Goal: Check status: Check status

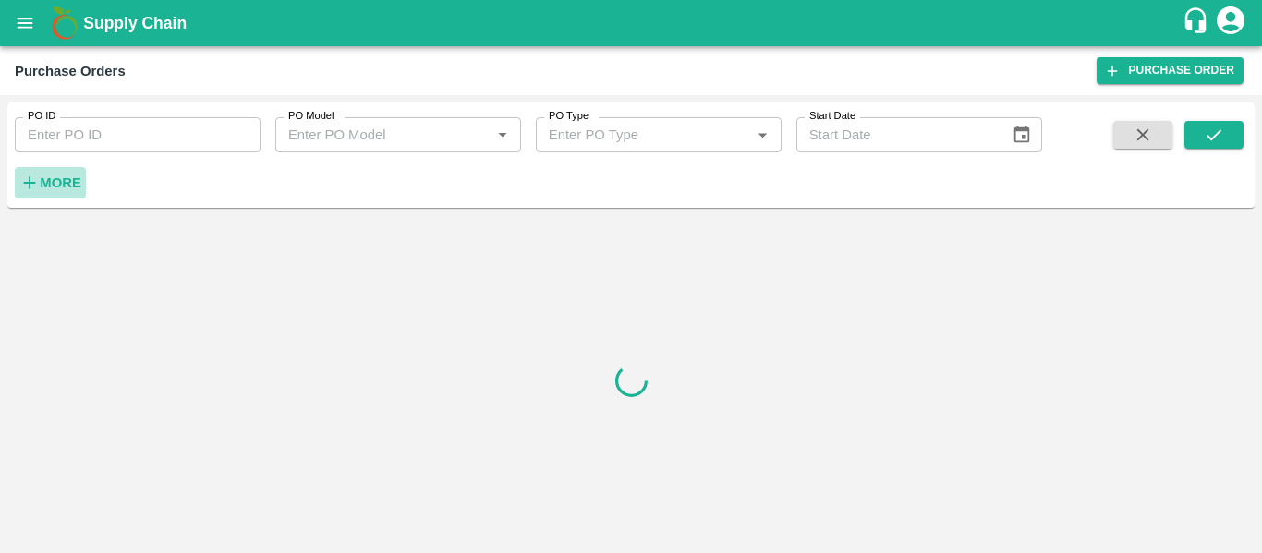
click at [52, 186] on strong "More" at bounding box center [61, 183] width 42 height 15
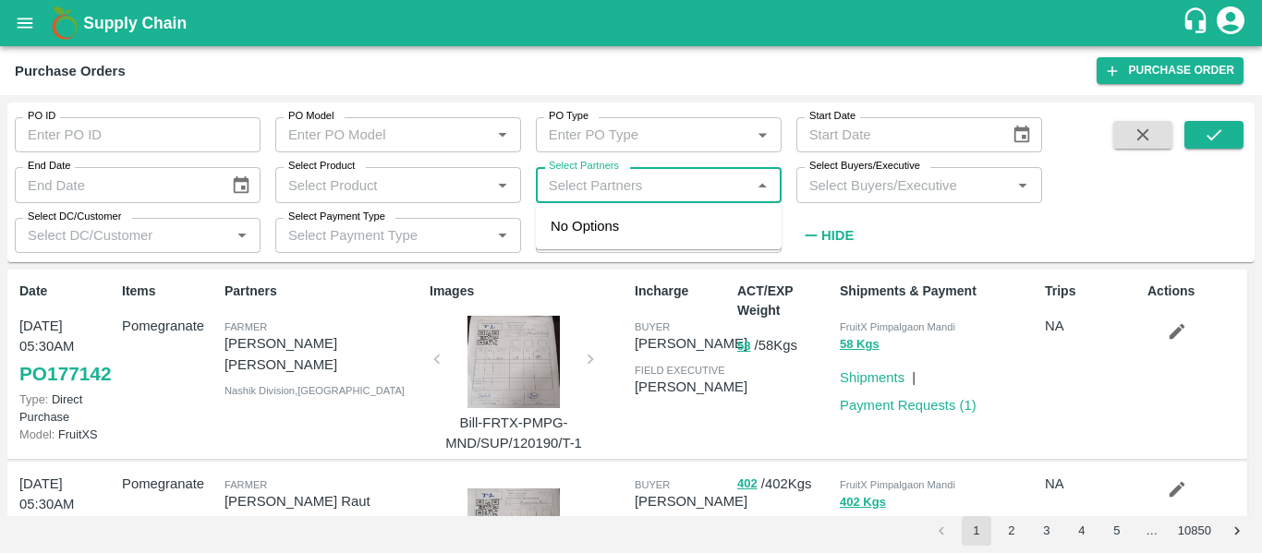
click at [707, 184] on input "Select Partners" at bounding box center [643, 185] width 204 height 24
paste input "9922299132"
type input "9922299132"
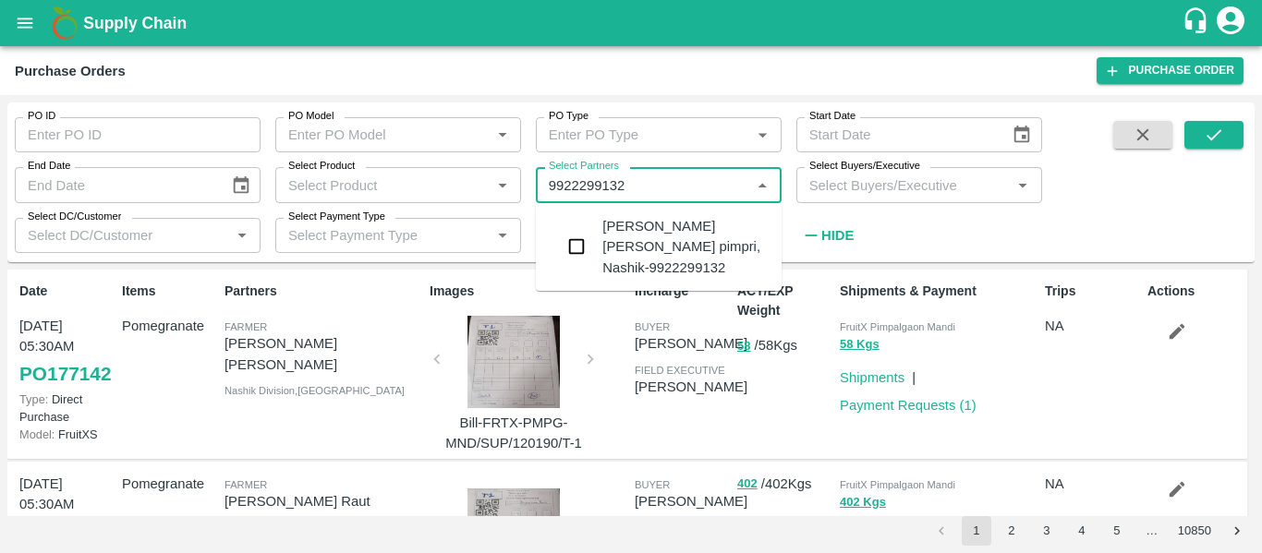
click at [663, 230] on div "BHAGWANT PUNJA DHIKALE-Sayyad pimpri, Nashik-9922299132" at bounding box center [684, 247] width 164 height 62
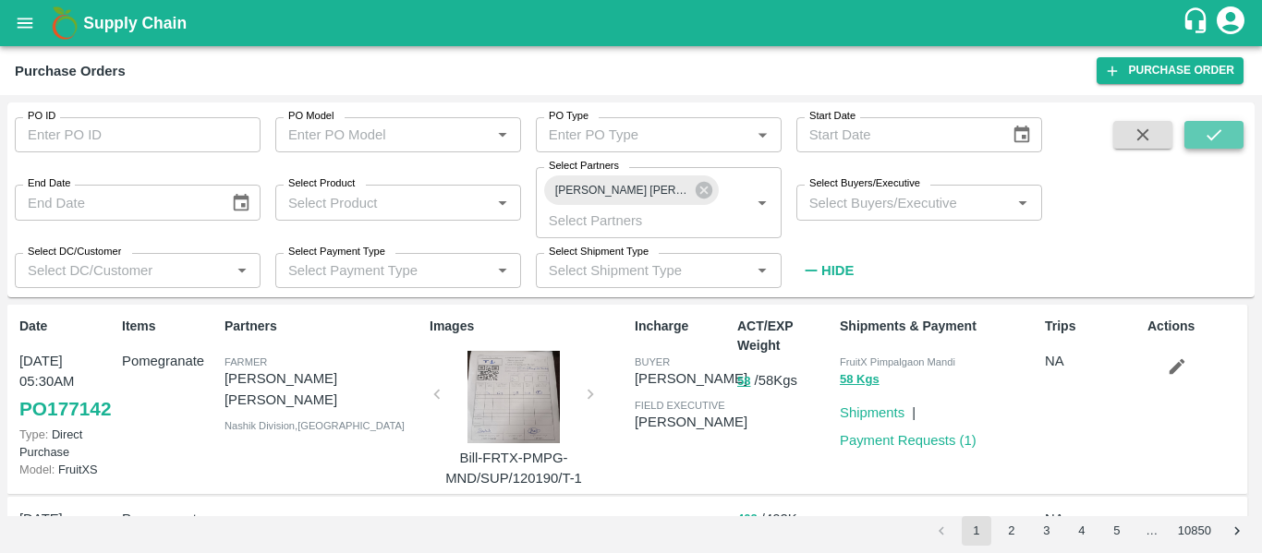
click at [1231, 132] on button "submit" at bounding box center [1214, 135] width 59 height 28
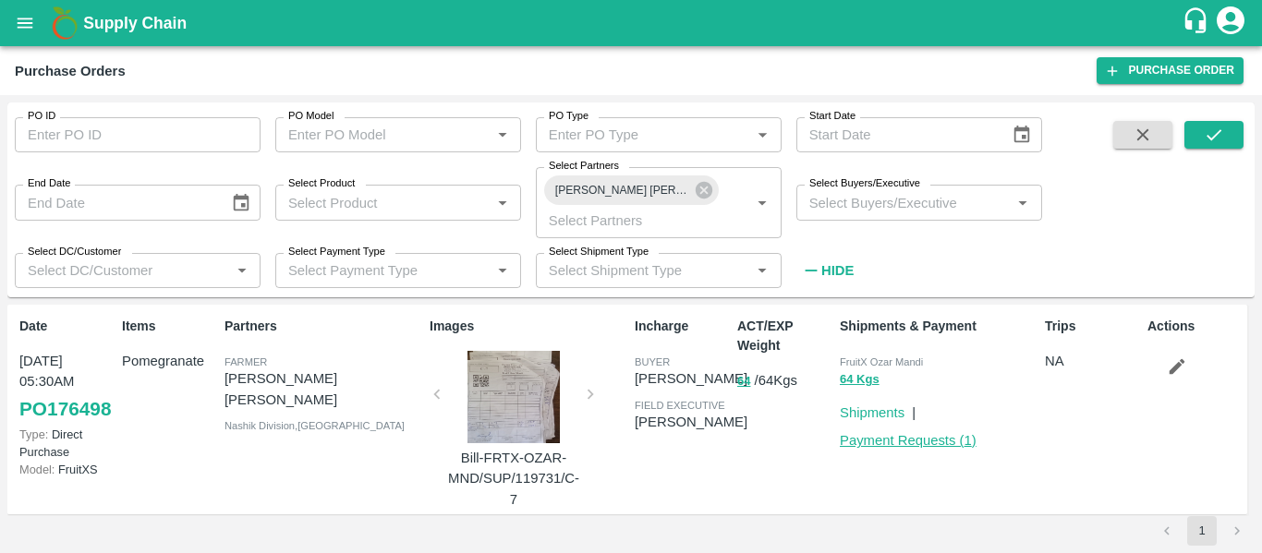
click at [890, 444] on link "Payment Requests ( 1 )" at bounding box center [908, 440] width 137 height 15
click at [705, 190] on icon at bounding box center [704, 190] width 20 height 20
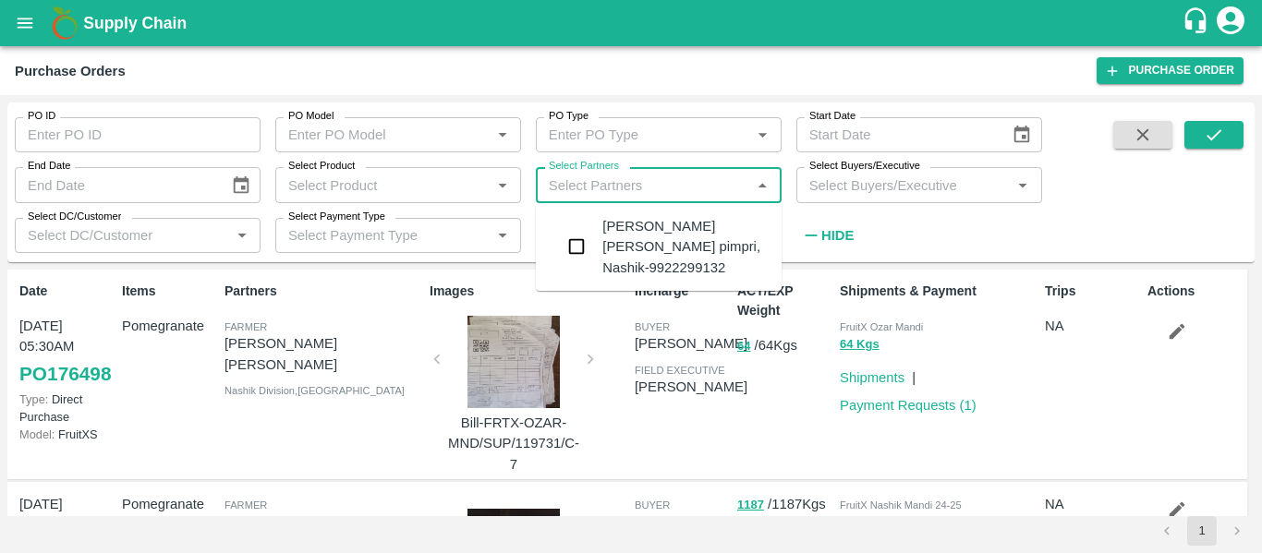
click at [705, 190] on input "Select Partners" at bounding box center [643, 185] width 204 height 24
paste input "9922299132"
type input "9922299132"
click at [676, 239] on div "BHAGWANT PUNJA DHIKALE-Sayyad pimpri, Nashik-9922299132" at bounding box center [684, 247] width 164 height 62
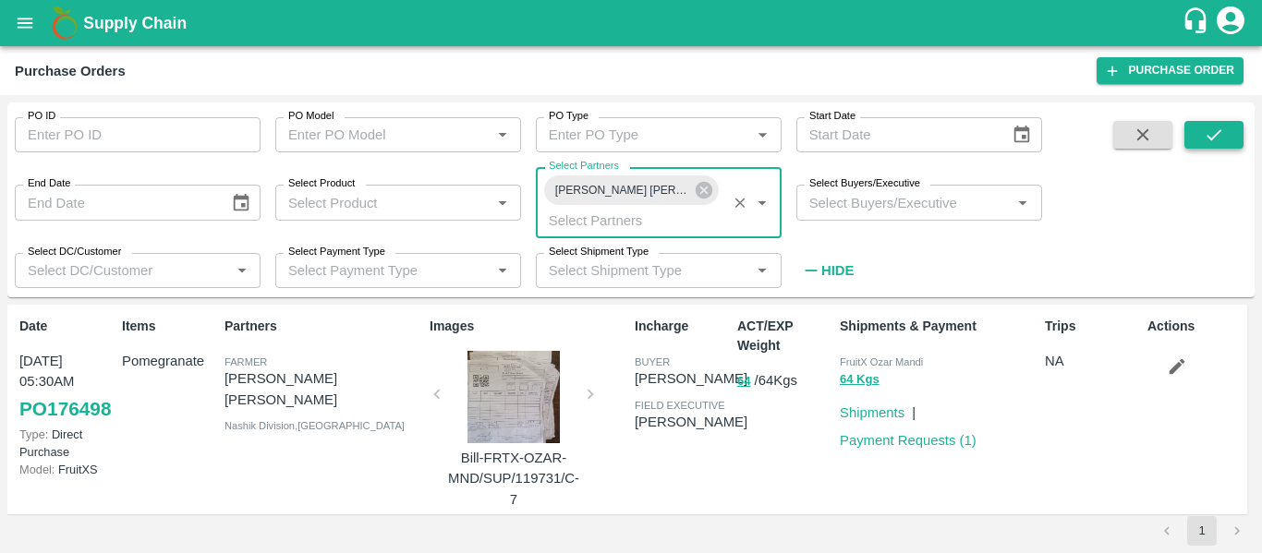
click at [1207, 128] on icon "submit" at bounding box center [1214, 135] width 20 height 20
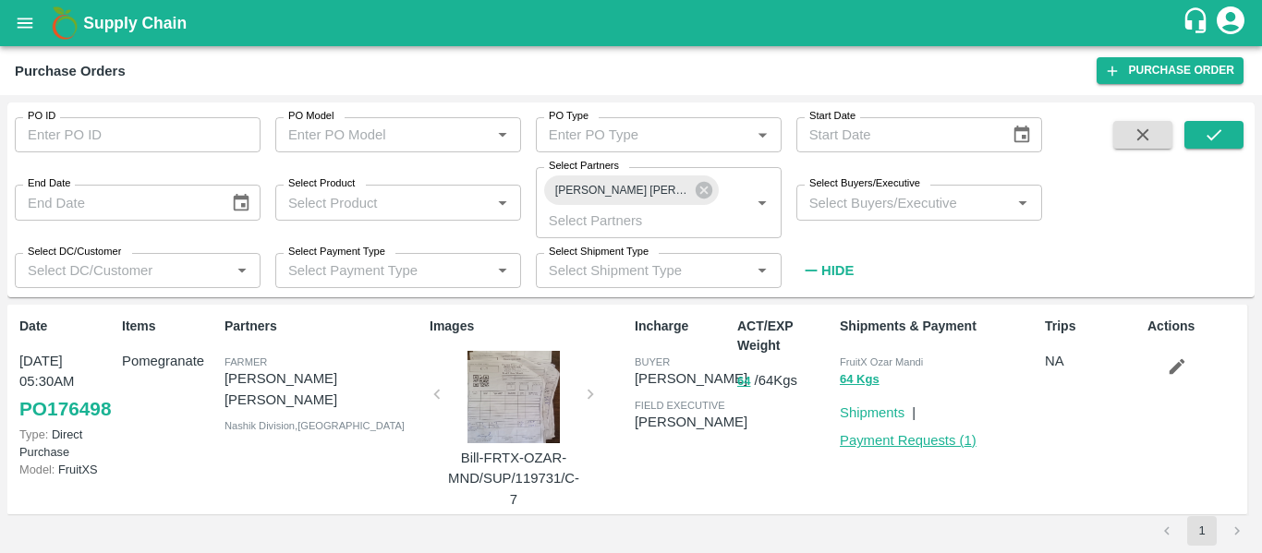
click at [900, 444] on link "Payment Requests ( 1 )" at bounding box center [908, 440] width 137 height 15
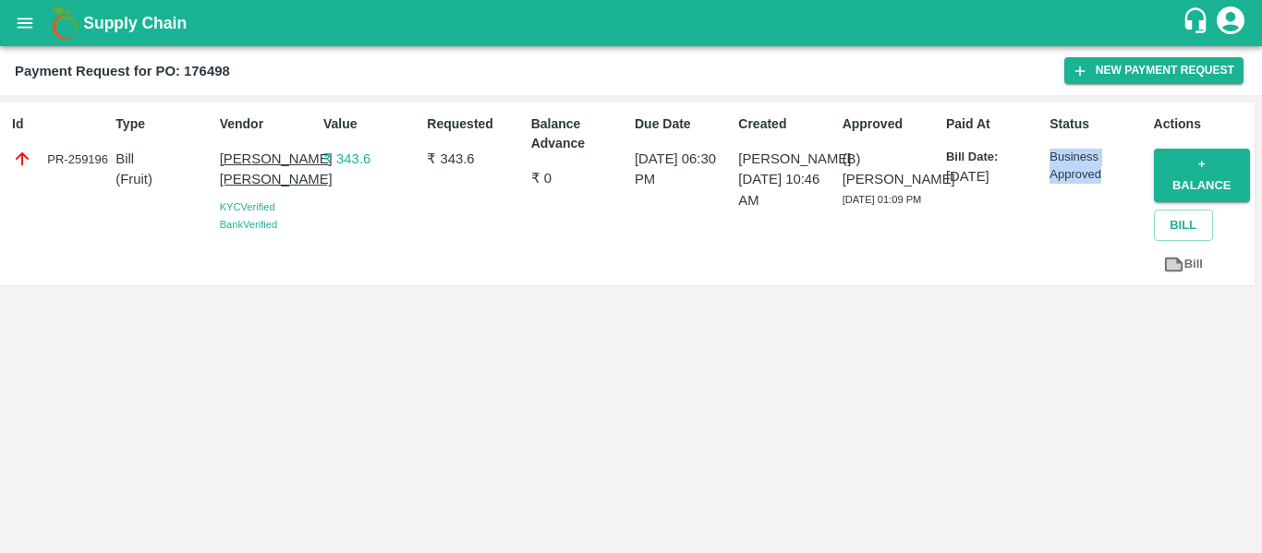
drag, startPoint x: 1044, startPoint y: 152, endPoint x: 1104, endPoint y: 176, distance: 64.7
click at [1104, 176] on div "Status Business Approved" at bounding box center [1093, 194] width 103 height 174
click at [1104, 176] on p "Business Approved" at bounding box center [1098, 166] width 96 height 34
drag, startPoint x: 838, startPoint y: 153, endPoint x: 897, endPoint y: 225, distance: 93.2
click at [897, 225] on div "Approved (B) Abhinav Sharma 18 Sep 2025, 01:09 PM" at bounding box center [886, 194] width 103 height 174
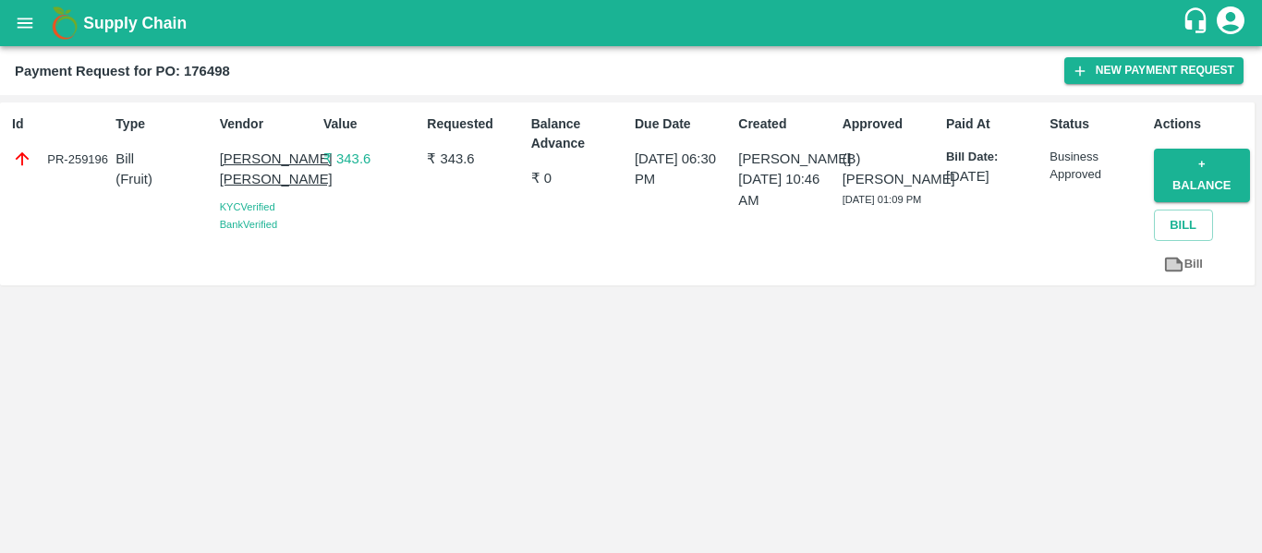
click at [897, 208] on div "(B) Abhinav Sharma 18 Sep 2025, 01:09 PM" at bounding box center [891, 178] width 96 height 59
drag, startPoint x: 868, startPoint y: 162, endPoint x: 880, endPoint y: 213, distance: 53.1
click at [880, 213] on div "Approved (B) Abhinav Sharma 18 Sep 2025, 01:09 PM" at bounding box center [886, 194] width 103 height 174
click at [869, 208] on div "(B) Abhinav Sharma 18 Sep 2025, 01:09 PM" at bounding box center [891, 178] width 96 height 59
drag, startPoint x: 862, startPoint y: 216, endPoint x: 841, endPoint y: 144, distance: 75.1
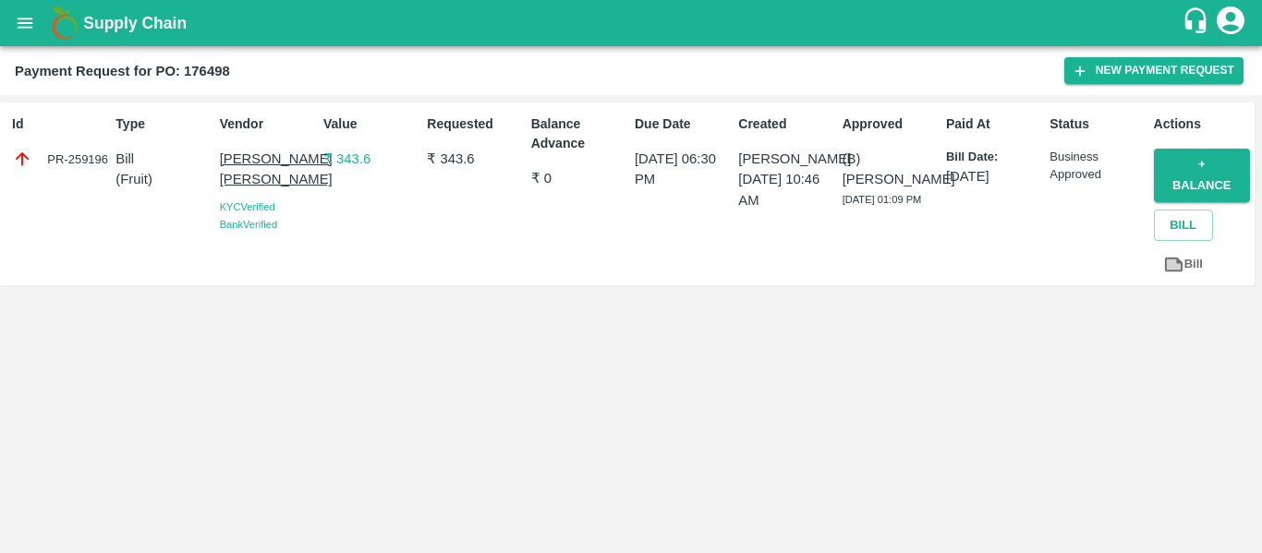
click at [841, 144] on div "Approved (B) Abhinav Sharma 18 Sep 2025, 01:09 PM" at bounding box center [886, 194] width 103 height 174
click at [833, 148] on div "Created Samadhan Ghule 16 Sep 2025, 10:46 AM" at bounding box center [782, 194] width 103 height 174
drag, startPoint x: 833, startPoint y: 154, endPoint x: 882, endPoint y: 220, distance: 81.9
click at [882, 220] on div "Id PR-259196 Type Bill ( Fruit ) Vendor BHAGWANT PUNJA DHIKALE KYC Verified Ban…" at bounding box center [627, 194] width 1255 height 183
click at [884, 208] on div "(B) Abhinav Sharma 18 Sep 2025, 01:09 PM" at bounding box center [891, 178] width 96 height 59
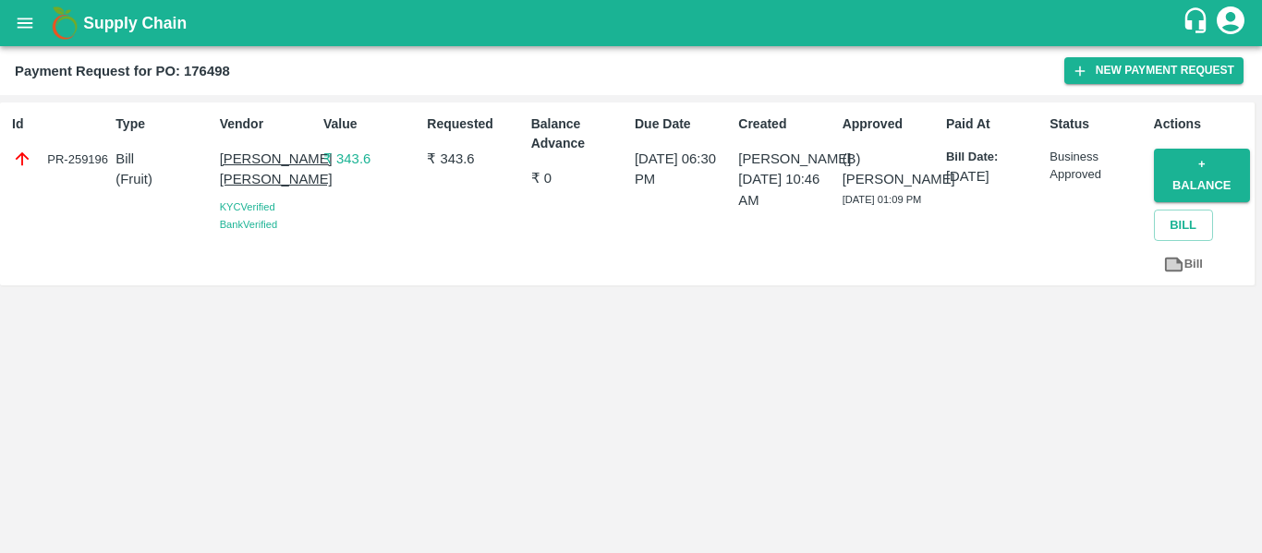
drag, startPoint x: 874, startPoint y: 218, endPoint x: 842, endPoint y: 164, distance: 62.6
click at [843, 164] on div "(B) Abhinav Sharma 18 Sep 2025, 01:09 PM" at bounding box center [891, 178] width 96 height 59
click at [843, 164] on p "(B) Abhinav Sharma" at bounding box center [891, 170] width 96 height 42
drag, startPoint x: 839, startPoint y: 155, endPoint x: 865, endPoint y: 225, distance: 74.0
click at [865, 225] on div "Approved (B) Abhinav Sharma 18 Sep 2025, 01:09 PM" at bounding box center [886, 194] width 103 height 174
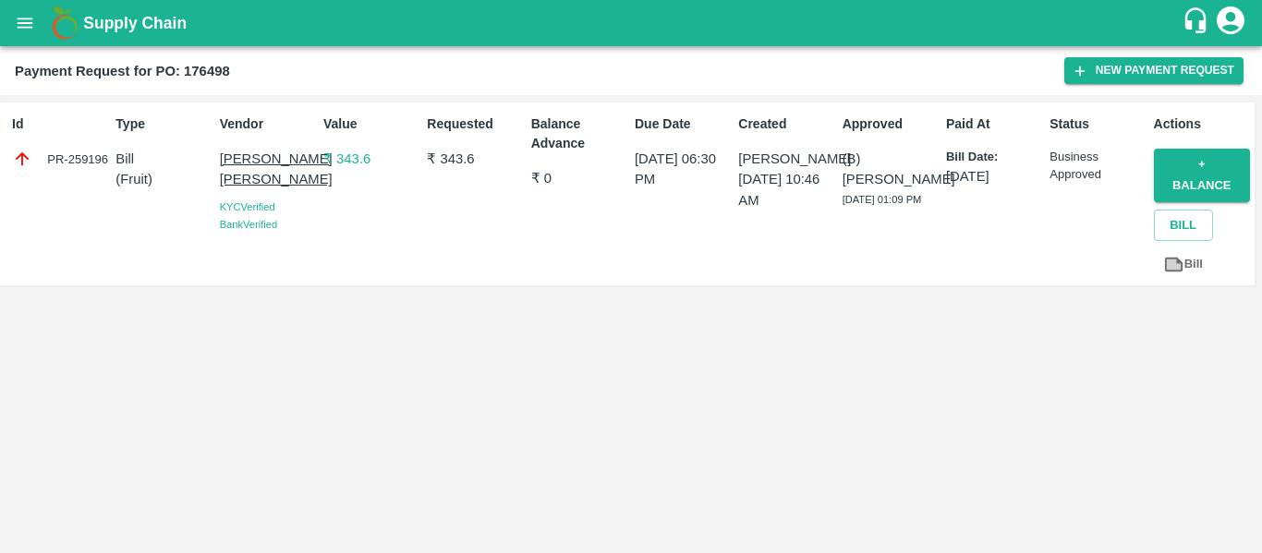
click at [865, 208] on div "(B) Abhinav Sharma 18 Sep 2025, 01:09 PM" at bounding box center [891, 178] width 96 height 59
drag, startPoint x: 863, startPoint y: 219, endPoint x: 845, endPoint y: 159, distance: 62.8
click at [845, 161] on div "(B) Abhinav Sharma 18 Sep 2025, 01:09 PM" at bounding box center [891, 178] width 96 height 59
drag, startPoint x: 815, startPoint y: 159, endPoint x: 844, endPoint y: 155, distance: 28.9
click at [844, 155] on div "Id PR-259196 Type Bill ( Fruit ) Vendor BHAGWANT PUNJA DHIKALE KYC Verified Ban…" at bounding box center [627, 194] width 1255 height 183
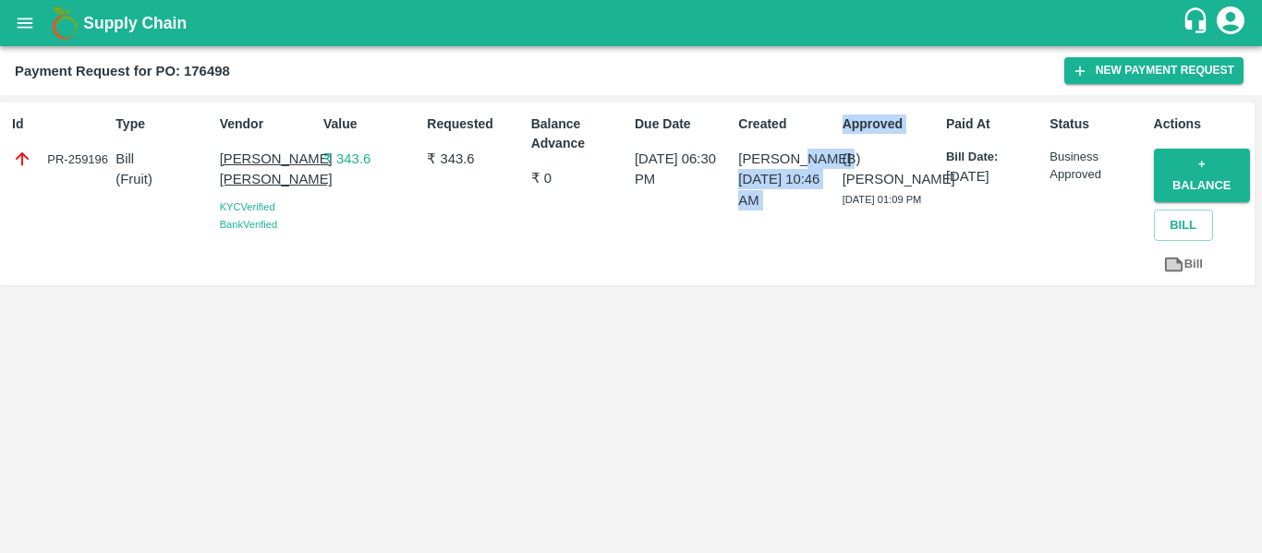
click at [844, 155] on p "(B) Abhinav Sharma" at bounding box center [891, 170] width 96 height 42
drag, startPoint x: 841, startPoint y: 157, endPoint x: 859, endPoint y: 216, distance: 62.0
click at [859, 216] on div "Approved (B) Abhinav Sharma 18 Sep 2025, 01:09 PM" at bounding box center [886, 194] width 103 height 174
click at [864, 208] on div "(B) Abhinav Sharma 18 Sep 2025, 01:09 PM" at bounding box center [891, 178] width 96 height 59
drag, startPoint x: 1046, startPoint y: 164, endPoint x: 1100, endPoint y: 175, distance: 54.7
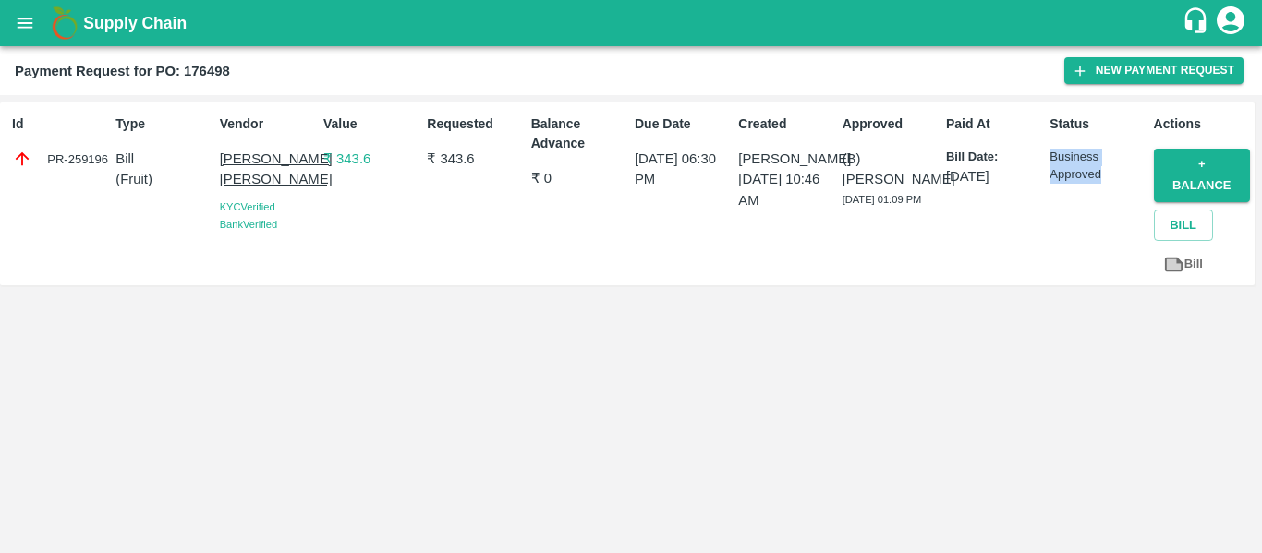
click at [1100, 175] on div "Status Business Approved" at bounding box center [1093, 194] width 103 height 174
click at [1100, 175] on p "Business Approved" at bounding box center [1098, 166] width 96 height 34
drag, startPoint x: 1102, startPoint y: 175, endPoint x: 1049, endPoint y: 158, distance: 56.1
click at [1049, 158] on div "Status Business Approved" at bounding box center [1093, 194] width 103 height 174
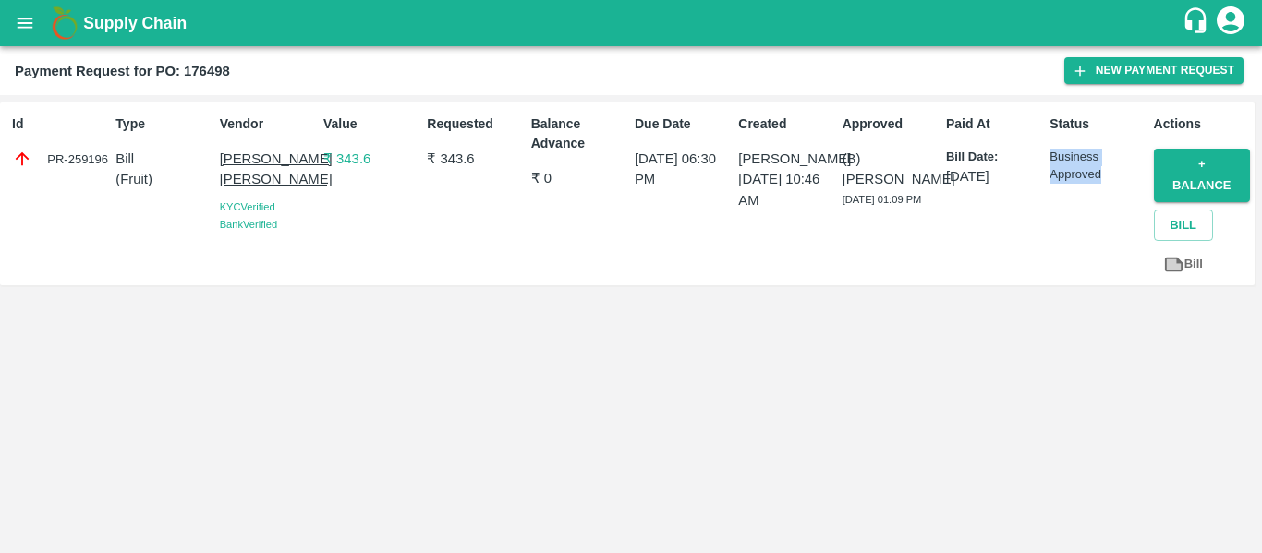
drag, startPoint x: 1052, startPoint y: 155, endPoint x: 1106, endPoint y: 179, distance: 59.6
click at [1106, 179] on p "Business Approved" at bounding box center [1098, 166] width 96 height 34
click at [1105, 176] on p "Business Approved" at bounding box center [1098, 166] width 96 height 34
click at [537, 176] on p "₹ 0" at bounding box center [579, 178] width 96 height 20
click at [537, 175] on p "₹ 0" at bounding box center [579, 178] width 96 height 20
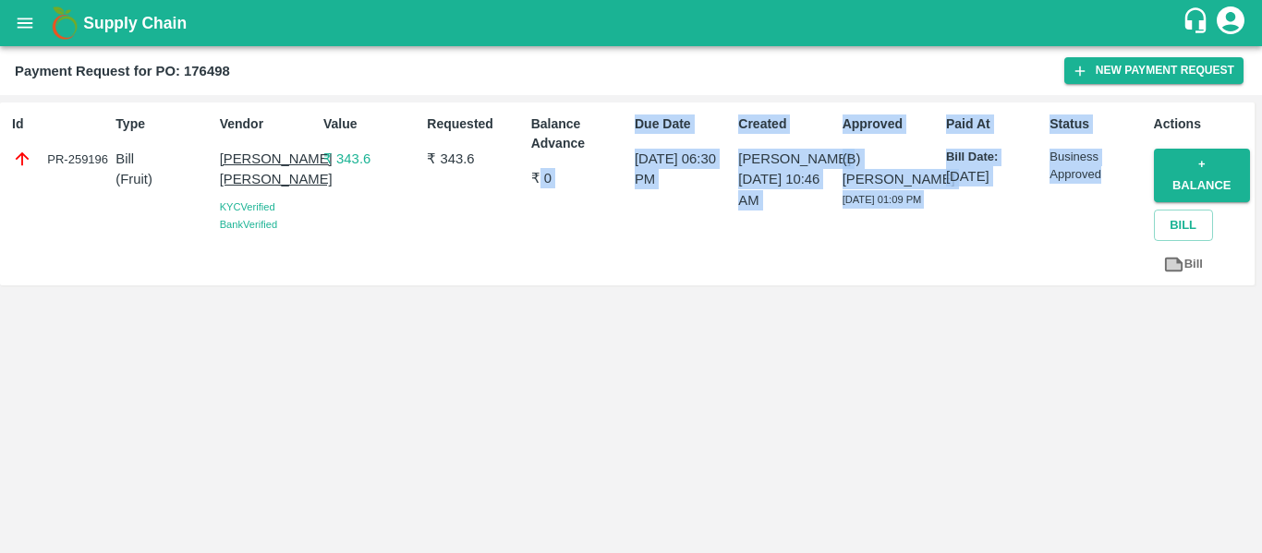
drag, startPoint x: 535, startPoint y: 174, endPoint x: 1121, endPoint y: 172, distance: 585.8
click at [1123, 172] on div "Id PR-259196 Type Bill ( Fruit ) Vendor BHAGWANT PUNJA DHIKALE KYC Verified Ban…" at bounding box center [627, 194] width 1255 height 183
click at [1120, 172] on p "Business Approved" at bounding box center [1098, 166] width 96 height 34
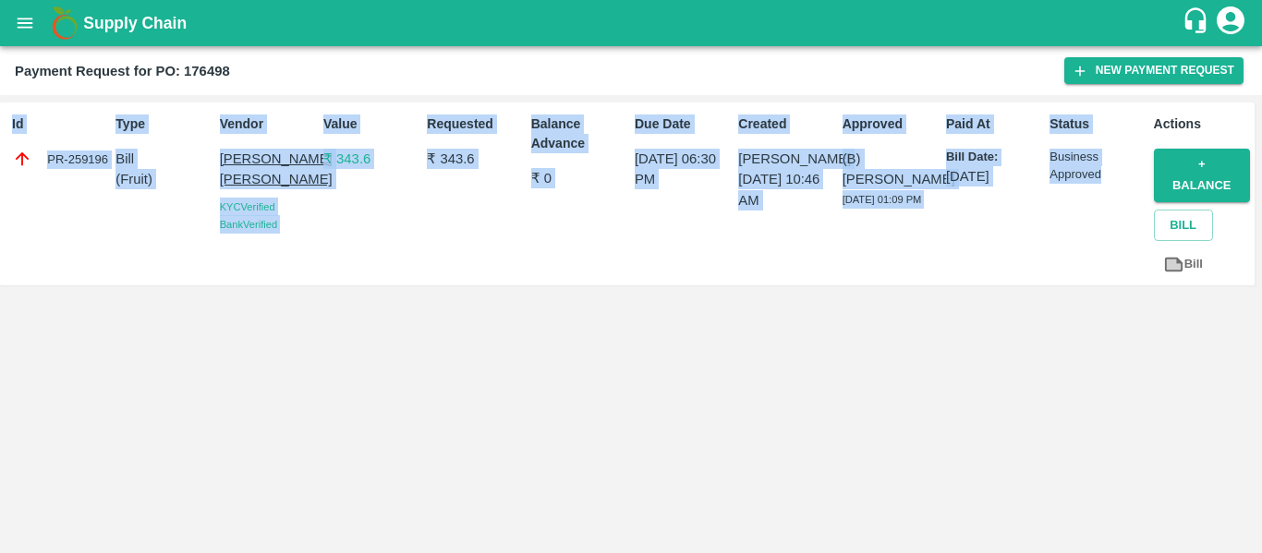
drag, startPoint x: 1111, startPoint y: 182, endPoint x: 435, endPoint y: 70, distance: 684.6
click at [435, 70] on main "Payment Request for PO: 176498 New Payment Request Id PR-259196 Type Bill ( Fru…" at bounding box center [631, 299] width 1262 height 507
click at [435, 68] on div "Payment Request for PO: 176498" at bounding box center [540, 71] width 1050 height 24
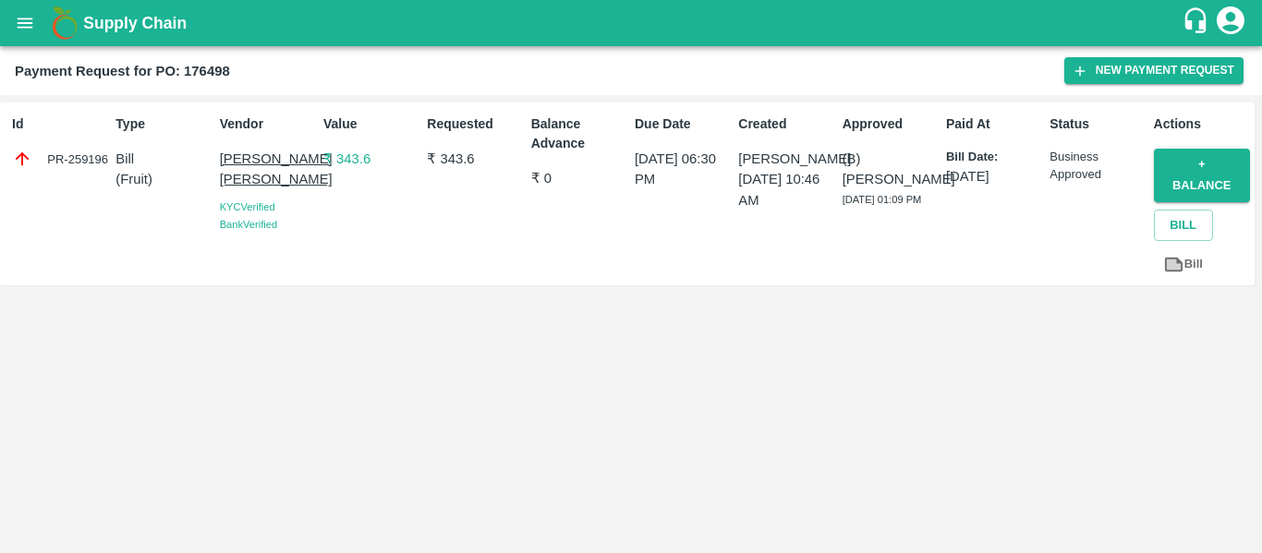
drag, startPoint x: 868, startPoint y: 220, endPoint x: 845, endPoint y: 150, distance: 73.9
click at [845, 150] on div "(B) Abhinav Sharma 18 Sep 2025, 01:09 PM" at bounding box center [891, 178] width 96 height 59
click at [845, 150] on p "(B) Abhinav Sharma" at bounding box center [891, 170] width 96 height 42
drag, startPoint x: 843, startPoint y: 149, endPoint x: 871, endPoint y: 246, distance: 101.2
click at [871, 246] on div "Approved (B) Abhinav Sharma 18 Sep 2025, 01:09 PM" at bounding box center [886, 194] width 103 height 174
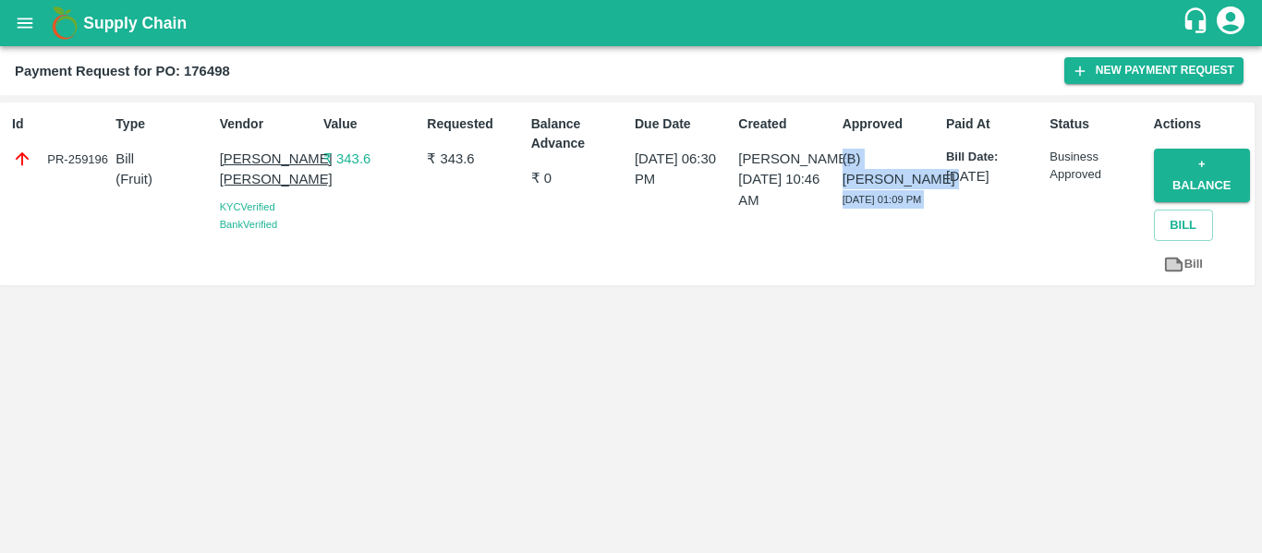
click at [865, 228] on div "Approved (B) Abhinav Sharma 18 Sep 2025, 01:09 PM" at bounding box center [886, 194] width 103 height 174
drag, startPoint x: 865, startPoint y: 228, endPoint x: 849, endPoint y: 195, distance: 36.8
click at [849, 195] on div "Approved (B) Abhinav Sharma 18 Sep 2025, 01:09 PM" at bounding box center [886, 194] width 103 height 174
click at [860, 228] on div "Approved (B) Abhinav Sharma 18 Sep 2025, 01:09 PM" at bounding box center [886, 194] width 103 height 174
drag, startPoint x: 859, startPoint y: 218, endPoint x: 843, endPoint y: 149, distance: 71.3
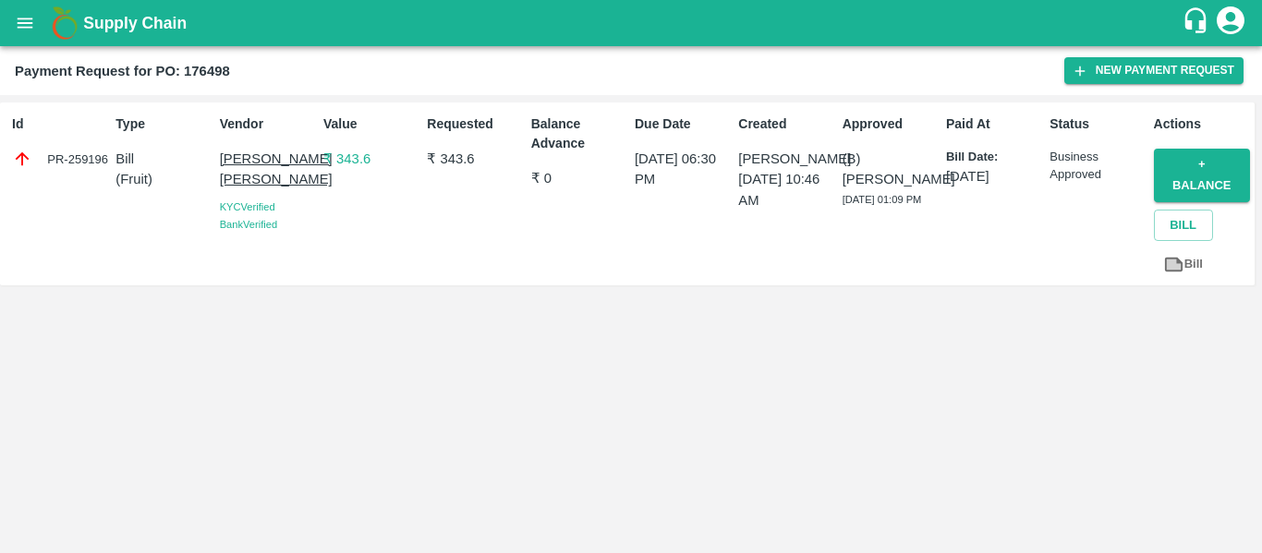
click at [843, 149] on div "(B) Abhinav Sharma 18 Sep 2025, 01:09 PM" at bounding box center [891, 178] width 96 height 59
click at [843, 149] on p "(B) Abhinav Sharma" at bounding box center [891, 170] width 96 height 42
drag, startPoint x: 867, startPoint y: 211, endPoint x: 21, endPoint y: 73, distance: 856.6
click at [21, 73] on main "Payment Request for PO: 176498 New Payment Request Id PR-259196 Type Bill ( Fru…" at bounding box center [631, 299] width 1262 height 507
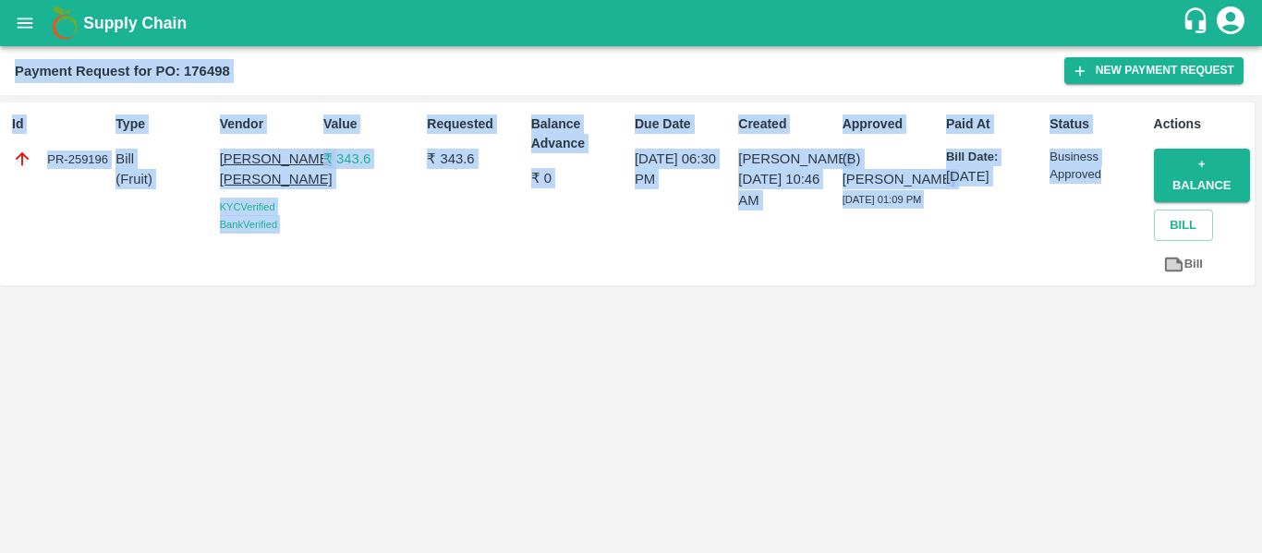
drag, startPoint x: 12, startPoint y: 70, endPoint x: 1108, endPoint y: 188, distance: 1102.2
click at [1108, 188] on main "Payment Request for PO: 176498 New Payment Request Id PR-259196 Type Bill ( Fru…" at bounding box center [631, 299] width 1262 height 507
click at [1108, 188] on div "Status Business Approved" at bounding box center [1093, 194] width 103 height 174
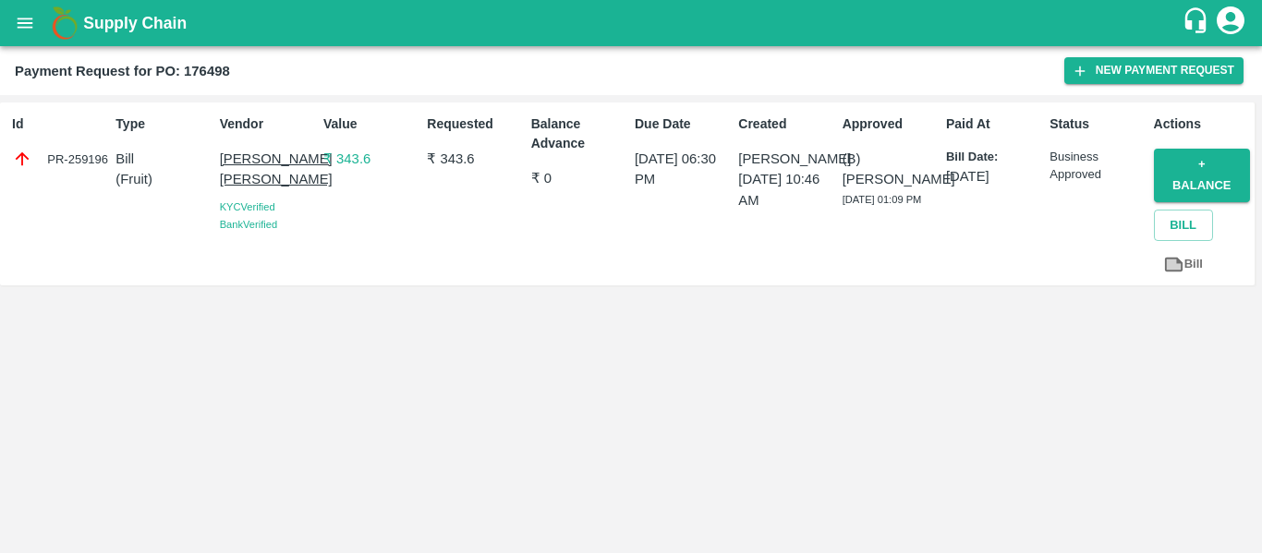
drag, startPoint x: 845, startPoint y: 155, endPoint x: 888, endPoint y: 181, distance: 49.8
click at [888, 181] on p "(B) Abhinav Sharma" at bounding box center [891, 170] width 96 height 42
drag, startPoint x: 1053, startPoint y: 160, endPoint x: 1116, endPoint y: 176, distance: 65.0
click at [1116, 176] on p "Business Approved" at bounding box center [1098, 166] width 96 height 34
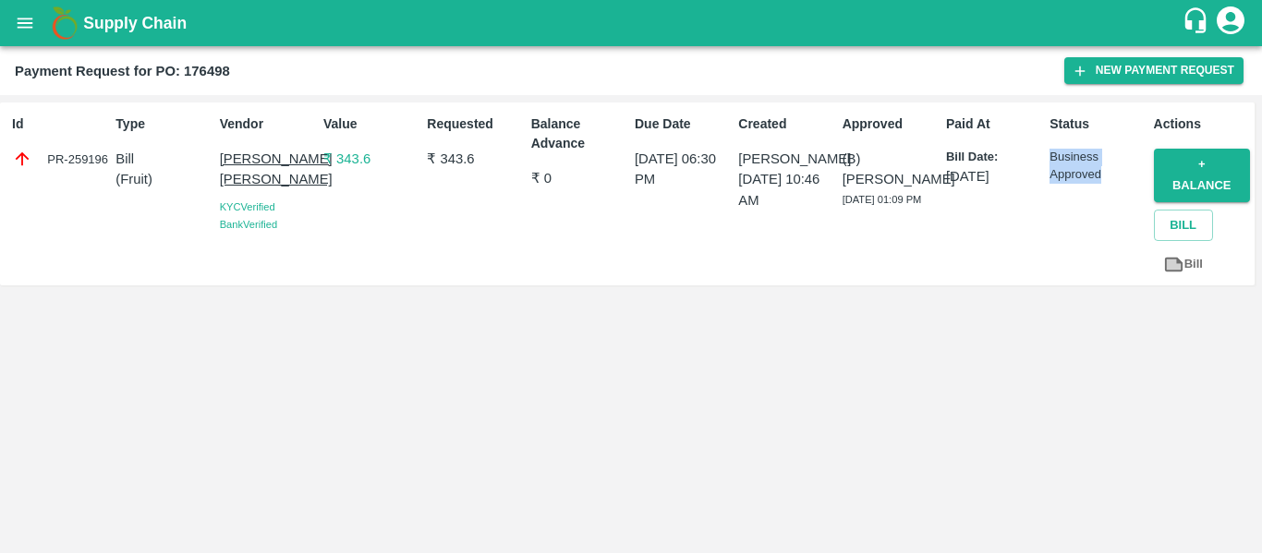
click at [1119, 177] on p "Business Approved" at bounding box center [1098, 166] width 96 height 34
click at [1078, 181] on p "Business Approved" at bounding box center [1098, 166] width 96 height 34
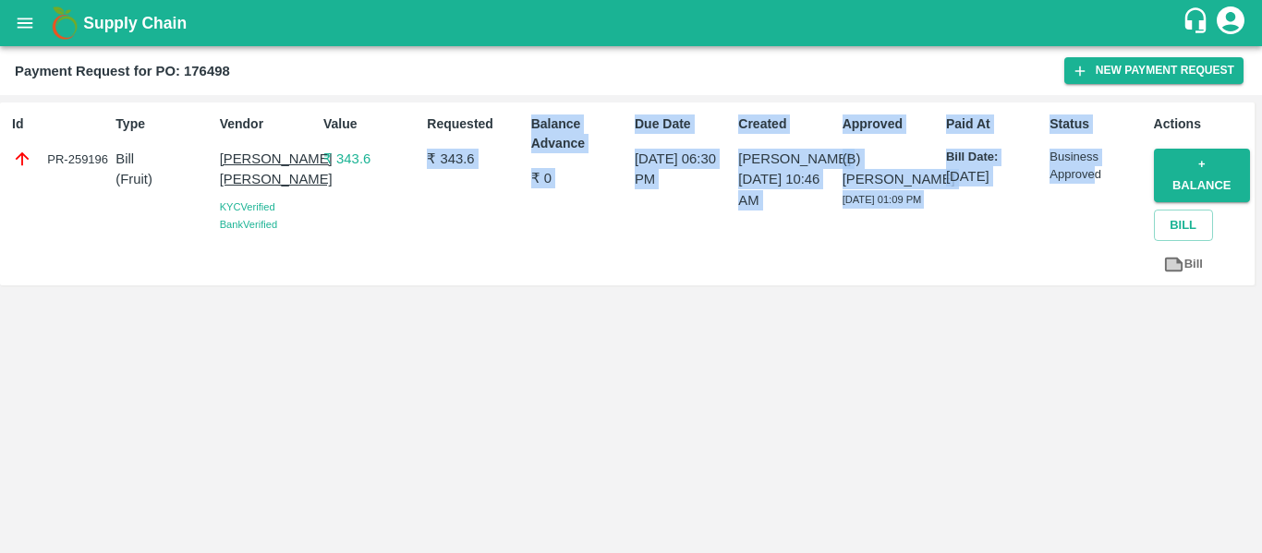
drag, startPoint x: 431, startPoint y: 158, endPoint x: 1100, endPoint y: 183, distance: 669.4
click at [1098, 185] on div "Id PR-259196 Type Bill ( Fruit ) Vendor BHAGWANT PUNJA DHIKALE KYC Verified Ban…" at bounding box center [627, 194] width 1255 height 183
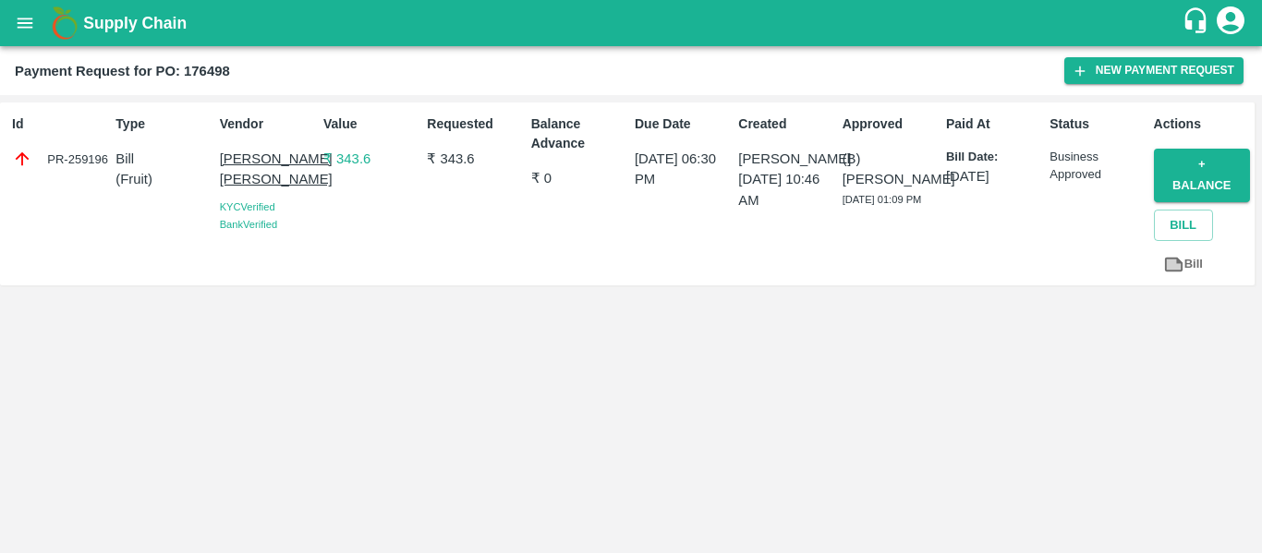
click at [1109, 176] on p "Business Approved" at bounding box center [1098, 166] width 96 height 34
drag, startPoint x: 1109, startPoint y: 176, endPoint x: 893, endPoint y: 175, distance: 216.2
click at [893, 175] on div "Id PR-259196 Type Bill ( Fruit ) Vendor BHAGWANT PUNJA DHIKALE KYC Verified Ban…" at bounding box center [627, 194] width 1255 height 183
click at [852, 232] on div "Approved (B) Abhinav Sharma 18 Sep 2025, 01:09 PM" at bounding box center [886, 194] width 103 height 174
click at [872, 208] on div "(B) Abhinav Sharma 18 Sep 2025, 01:09 PM" at bounding box center [891, 178] width 96 height 59
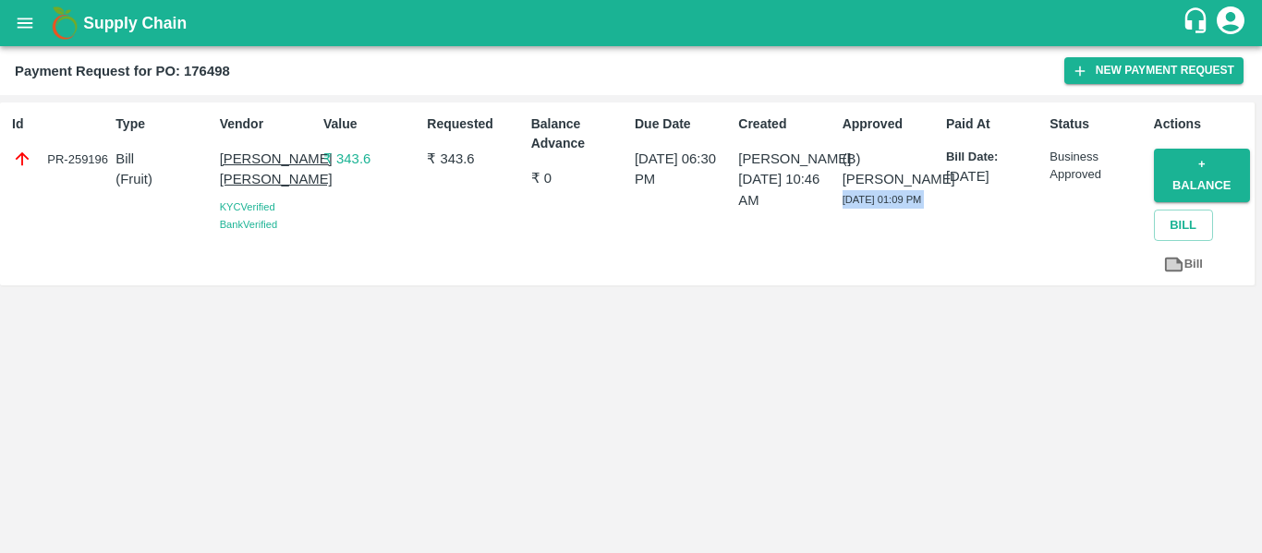
drag, startPoint x: 870, startPoint y: 220, endPoint x: 847, endPoint y: 196, distance: 33.3
click at [847, 196] on div "(B) Abhinav Sharma 18 Sep 2025, 01:09 PM" at bounding box center [891, 178] width 96 height 59
click at [847, 196] on span "18 Sep 2025, 01:09 PM" at bounding box center [882, 199] width 79 height 11
drag, startPoint x: 842, startPoint y: 197, endPoint x: 865, endPoint y: 220, distance: 32.7
click at [865, 208] on div "(B) Abhinav Sharma 18 Sep 2025, 01:09 PM" at bounding box center [891, 178] width 96 height 59
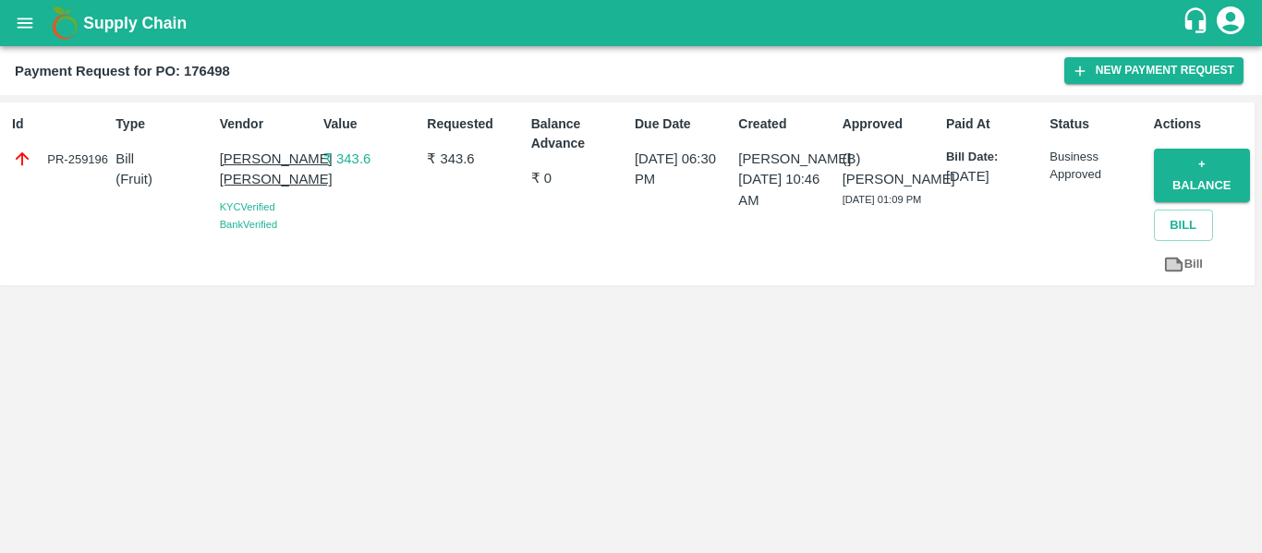
click at [865, 208] on div "(B) Abhinav Sharma 18 Sep 2025, 01:09 PM" at bounding box center [891, 178] width 96 height 59
drag, startPoint x: 865, startPoint y: 220, endPoint x: 846, endPoint y: 205, distance: 23.7
click at [846, 205] on div "(B) Abhinav Sharma 18 Sep 2025, 01:09 PM" at bounding box center [891, 178] width 96 height 59
drag, startPoint x: 858, startPoint y: 216, endPoint x: 840, endPoint y: 156, distance: 62.8
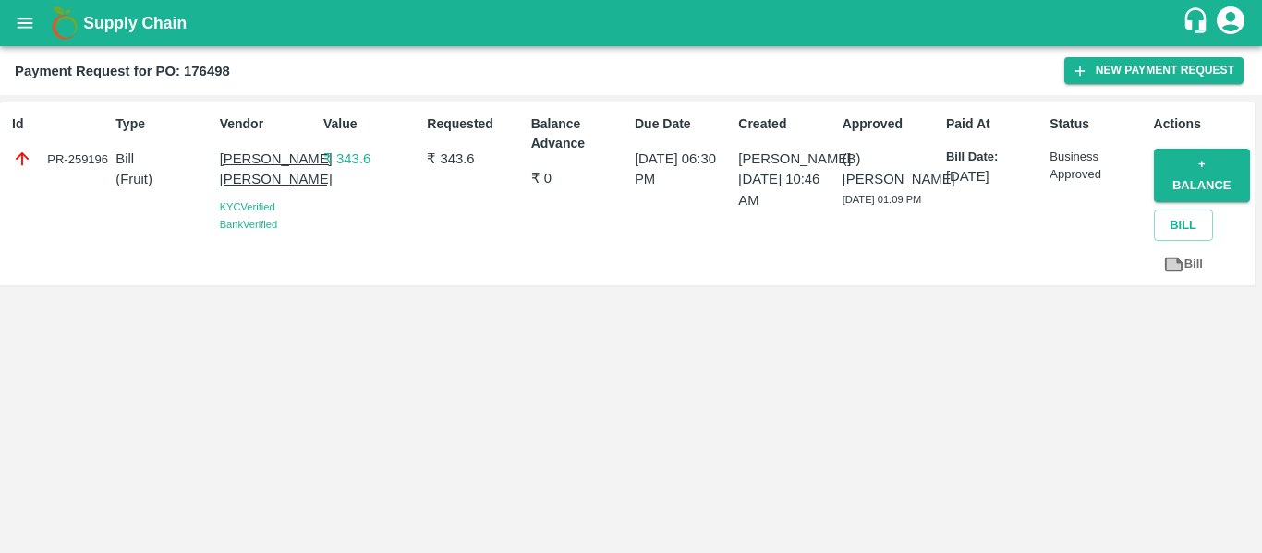
click at [840, 156] on div "Approved (B) Abhinav Sharma 18 Sep 2025, 01:09 PM" at bounding box center [886, 194] width 103 height 174
drag, startPoint x: 840, startPoint y: 155, endPoint x: 863, endPoint y: 217, distance: 66.1
click at [863, 217] on div "Approved (B) Abhinav Sharma 18 Sep 2025, 01:09 PM" at bounding box center [886, 194] width 103 height 174
click at [863, 208] on div "(B) Abhinav Sharma 18 Sep 2025, 01:09 PM" at bounding box center [891, 178] width 96 height 59
